Goal: Information Seeking & Learning: Learn about a topic

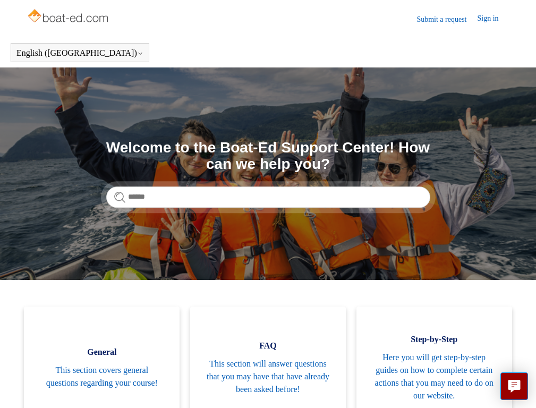
scroll to position [398, 0]
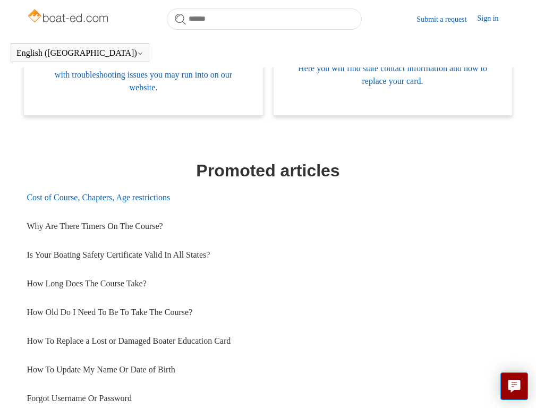
click at [98, 204] on link "Cost of Course, Chapters, Age restrictions" at bounding box center [268, 197] width 482 height 29
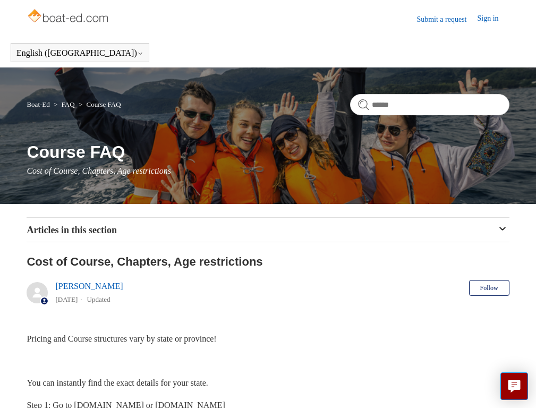
click at [0, 0] on link "How Long Does The Course Take?" at bounding box center [0, 0] width 0 height 0
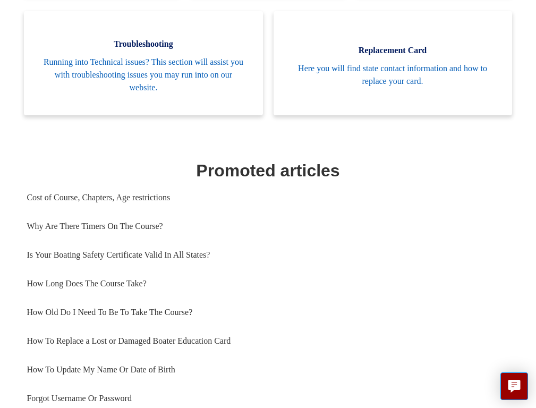
scroll to position [942, 0]
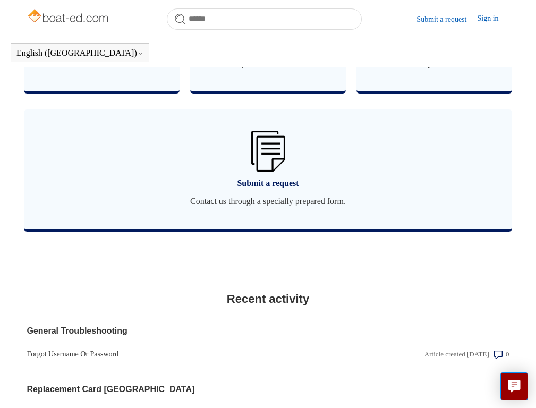
click at [195, 407] on link "[GEOGRAPHIC_DATA] | Replacing Your Boater Education Card" at bounding box center [196, 412] width 338 height 11
